Goal: Transaction & Acquisition: Obtain resource

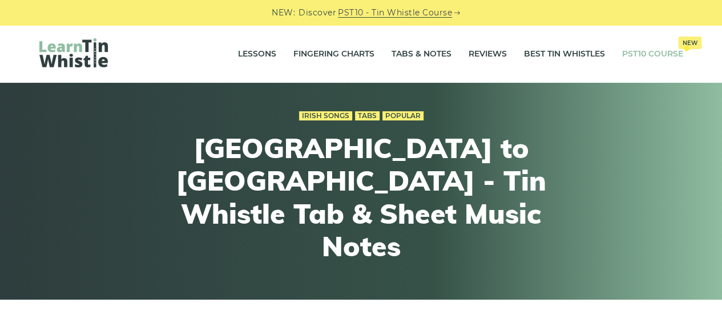
click at [642, 48] on link "PST10 Course New" at bounding box center [652, 54] width 61 height 29
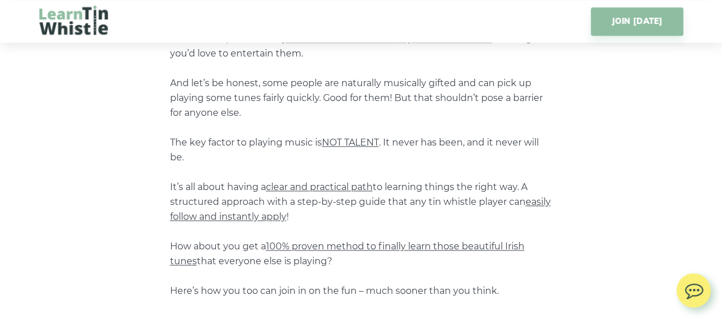
scroll to position [570, 0]
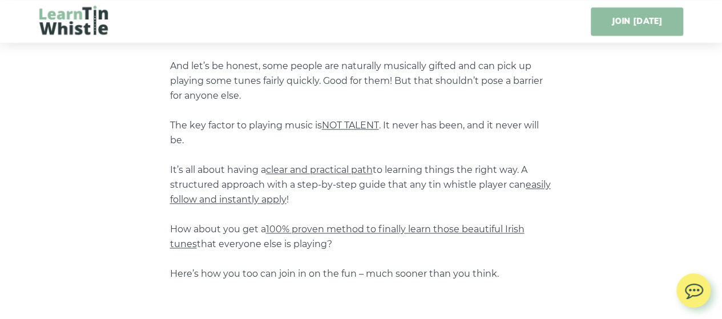
click at [621, 22] on link "JOIN [DATE]" at bounding box center [636, 21] width 92 height 29
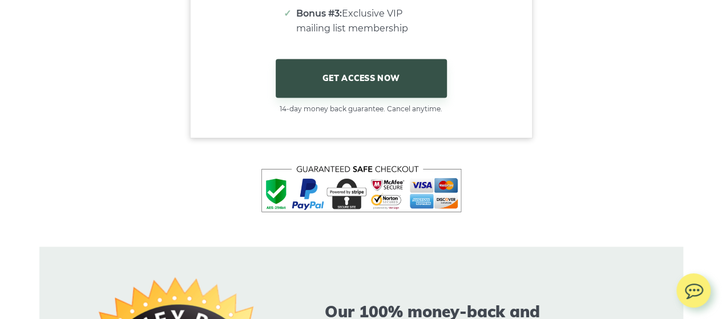
scroll to position [7274, 0]
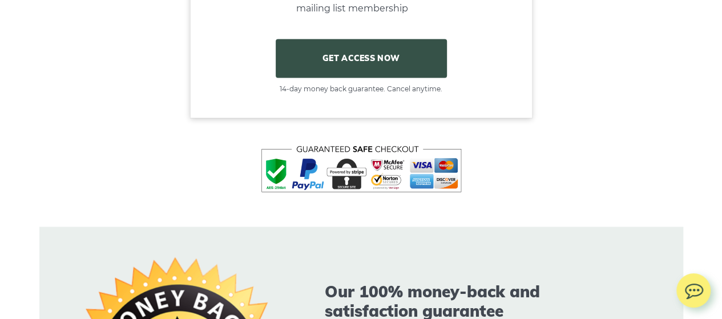
click at [386, 69] on link "GET ACCESS NOW" at bounding box center [361, 58] width 171 height 39
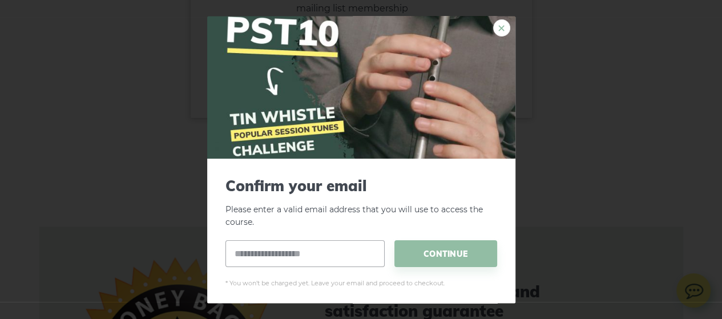
click at [493, 28] on link "×" at bounding box center [501, 27] width 17 height 17
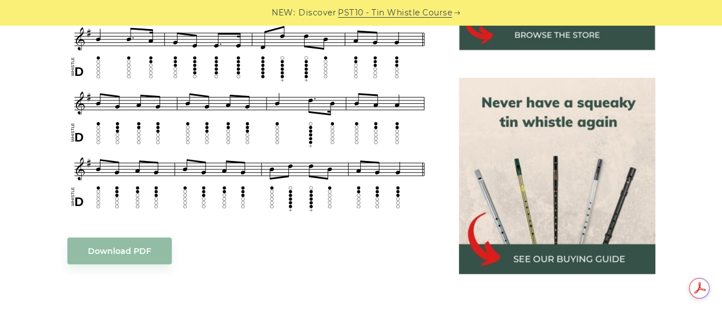
scroll to position [513, 0]
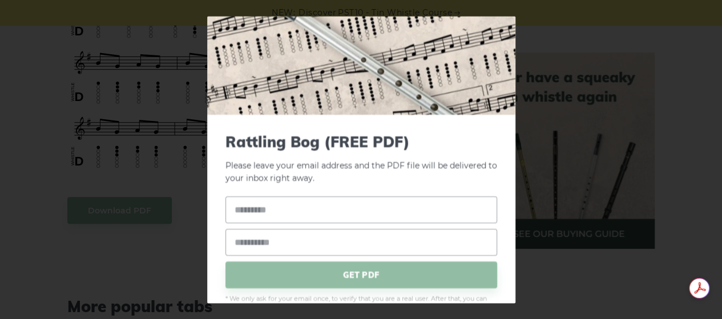
scroll to position [73, 0]
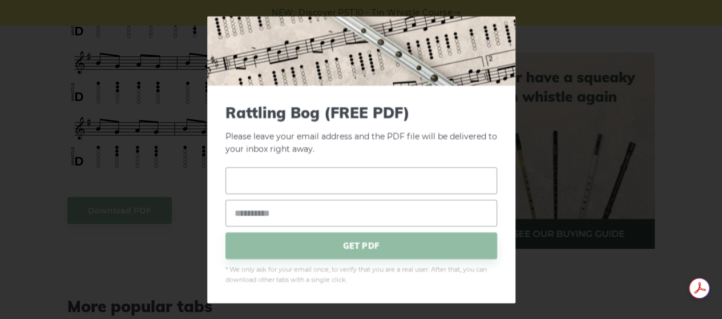
click at [280, 176] on input "text" at bounding box center [361, 181] width 272 height 27
click at [268, 220] on input "email" at bounding box center [361, 213] width 272 height 27
type input "**********"
click at [283, 183] on input "text" at bounding box center [361, 181] width 272 height 27
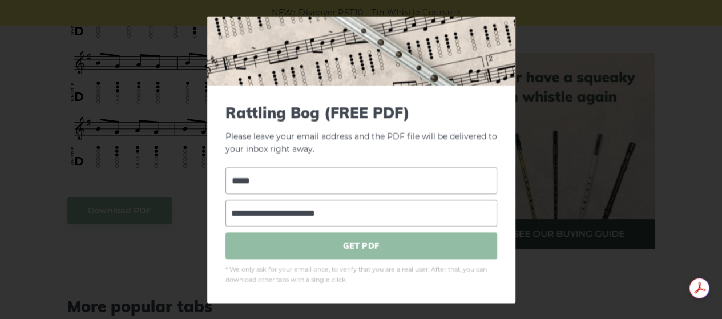
type input "*****"
click at [355, 247] on span "GET PDF" at bounding box center [361, 246] width 272 height 27
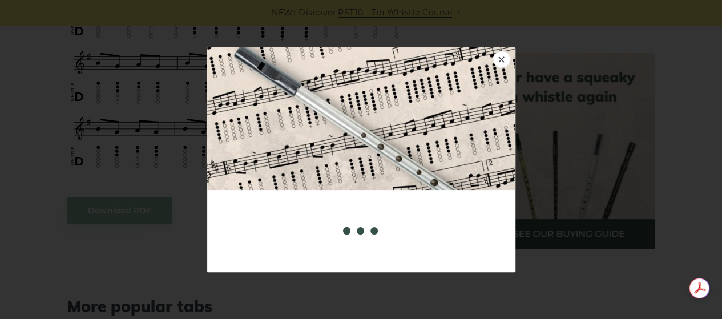
scroll to position [0, 0]
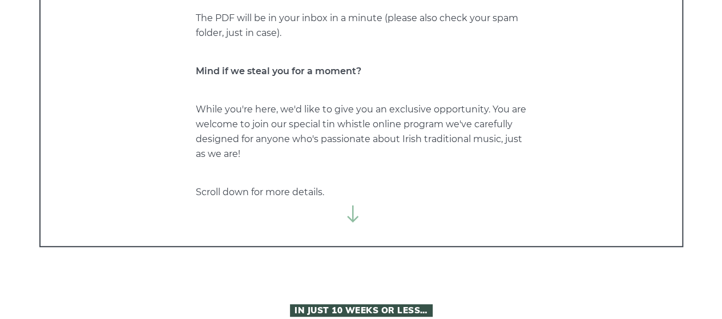
scroll to position [228, 0]
